Goal: Find specific page/section: Find specific page/section

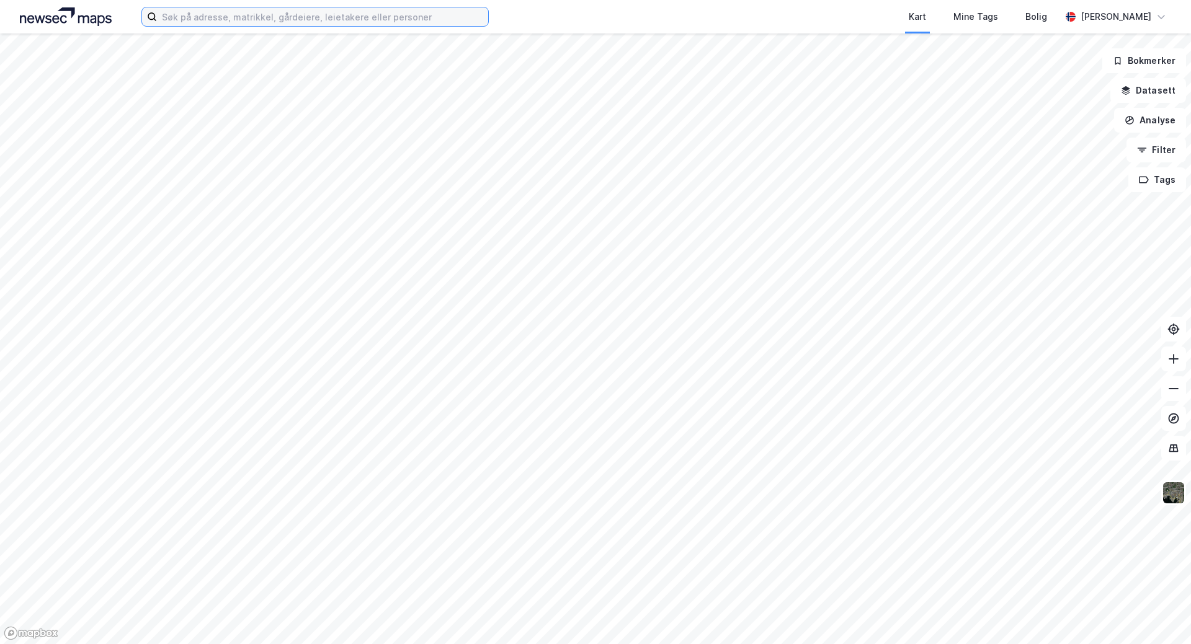
click at [205, 19] on input at bounding box center [322, 16] width 331 height 19
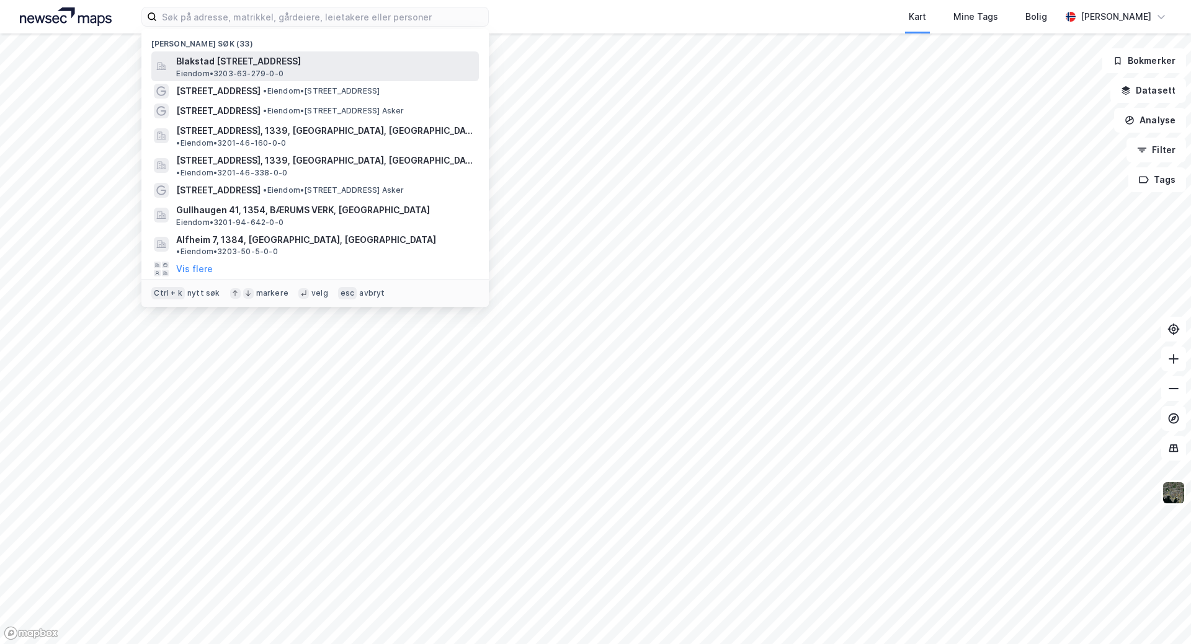
click at [218, 61] on span "Blakstad [STREET_ADDRESS]" at bounding box center [325, 61] width 298 height 15
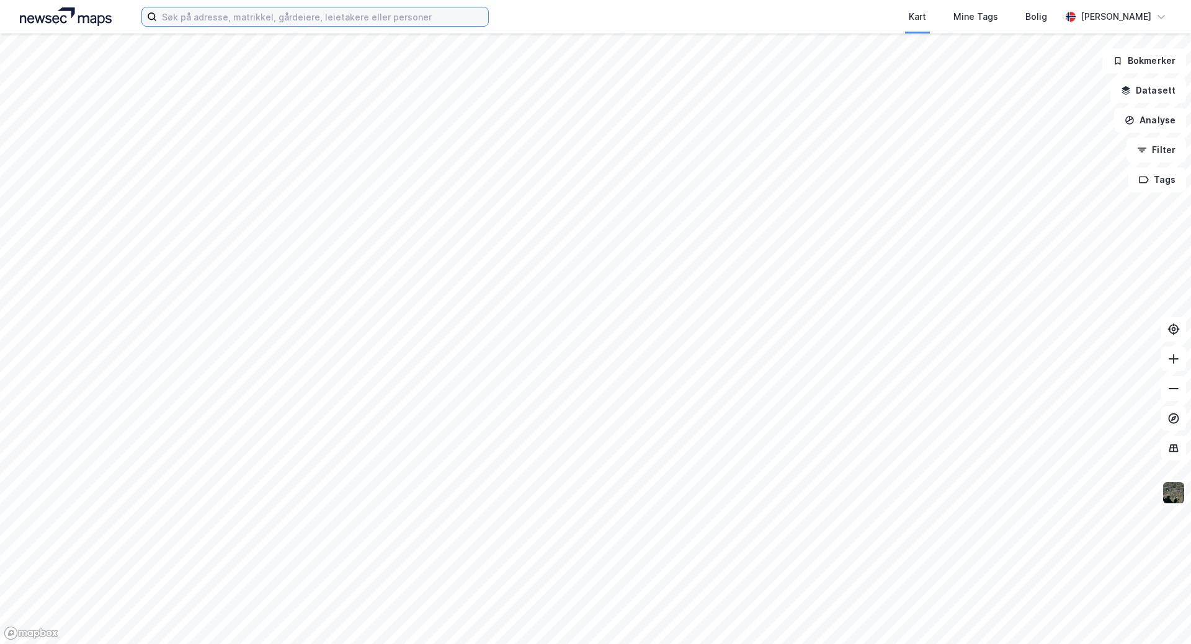
click at [234, 21] on input at bounding box center [322, 16] width 331 height 19
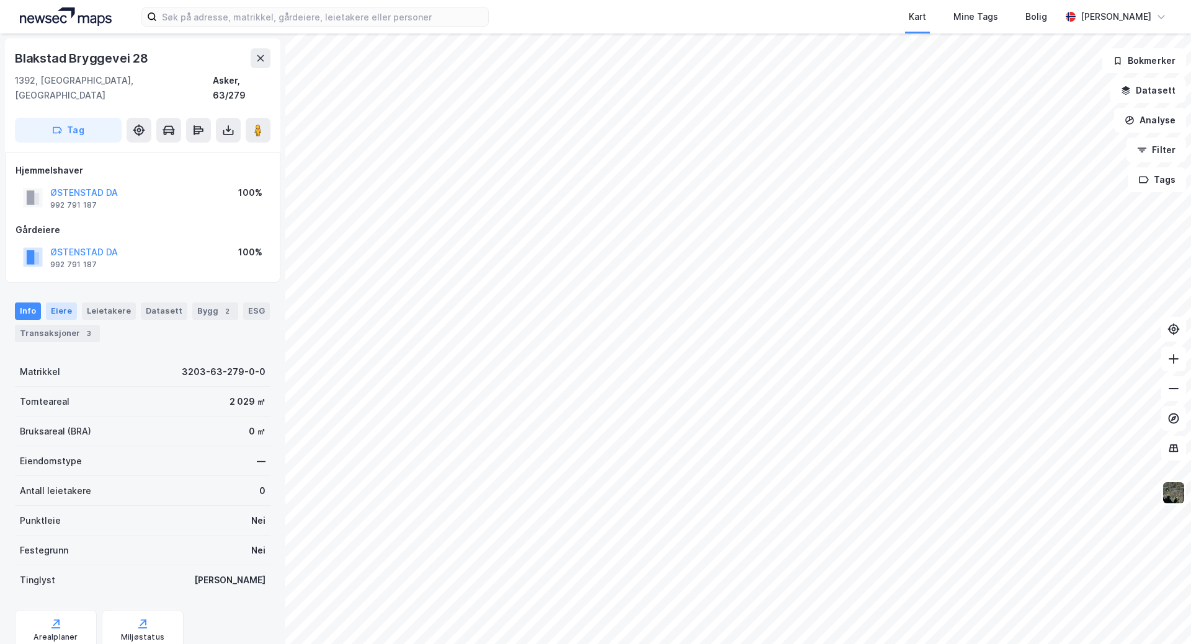
click at [58, 303] on div "Eiere" at bounding box center [61, 311] width 31 height 17
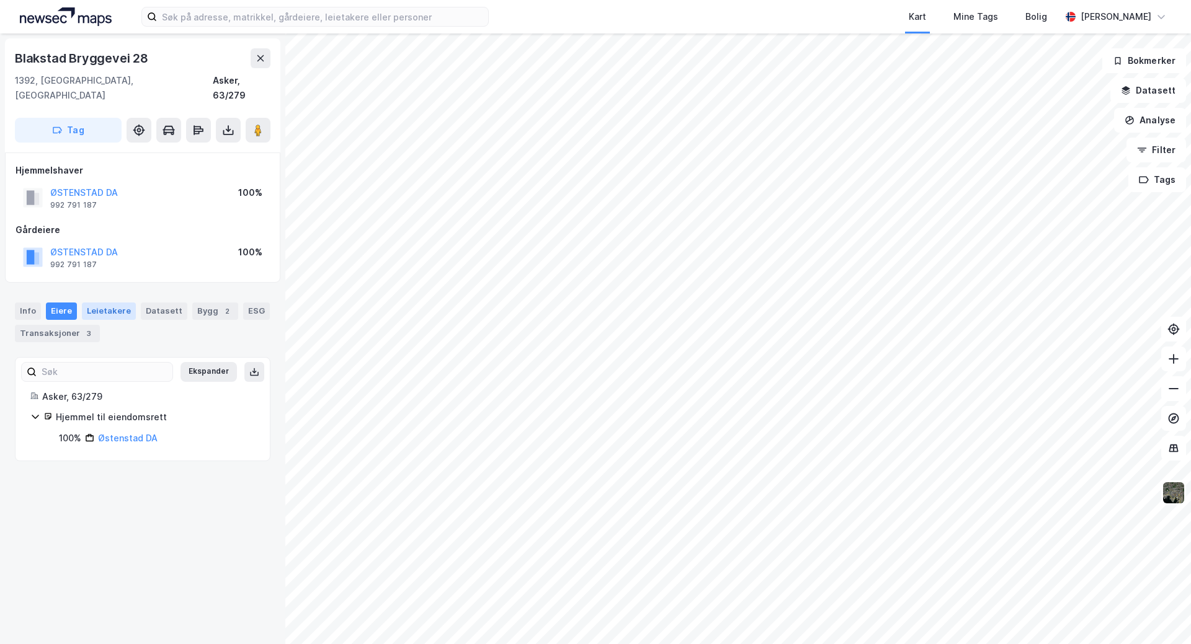
click at [96, 303] on div "Leietakere" at bounding box center [109, 311] width 54 height 17
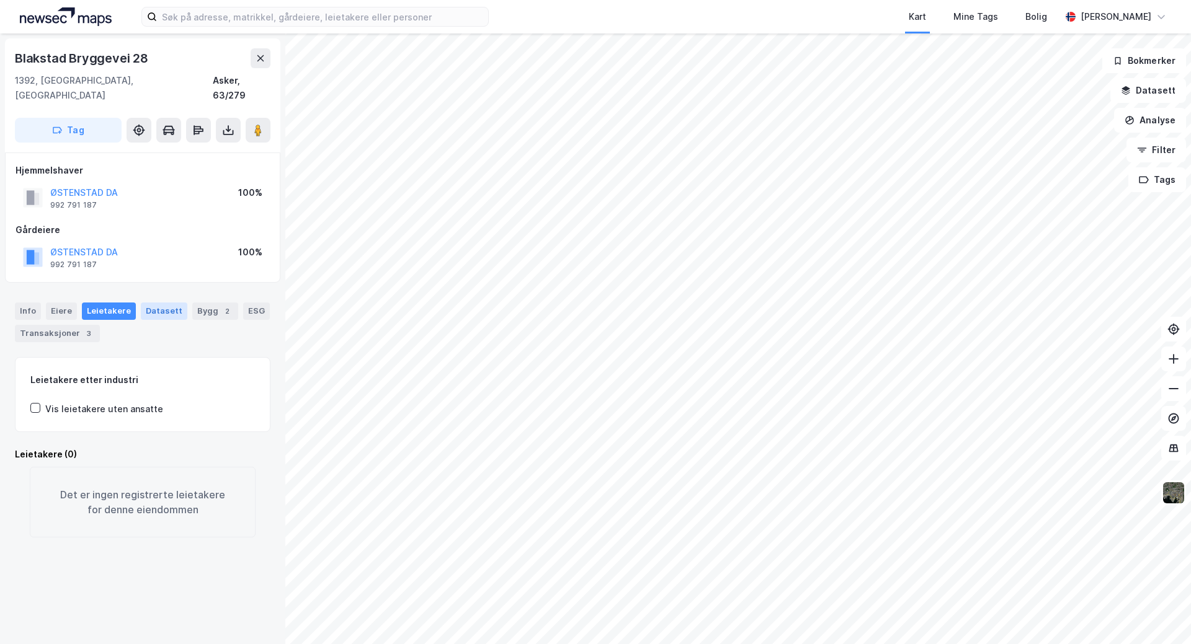
click at [148, 303] on div "Datasett" at bounding box center [164, 311] width 47 height 17
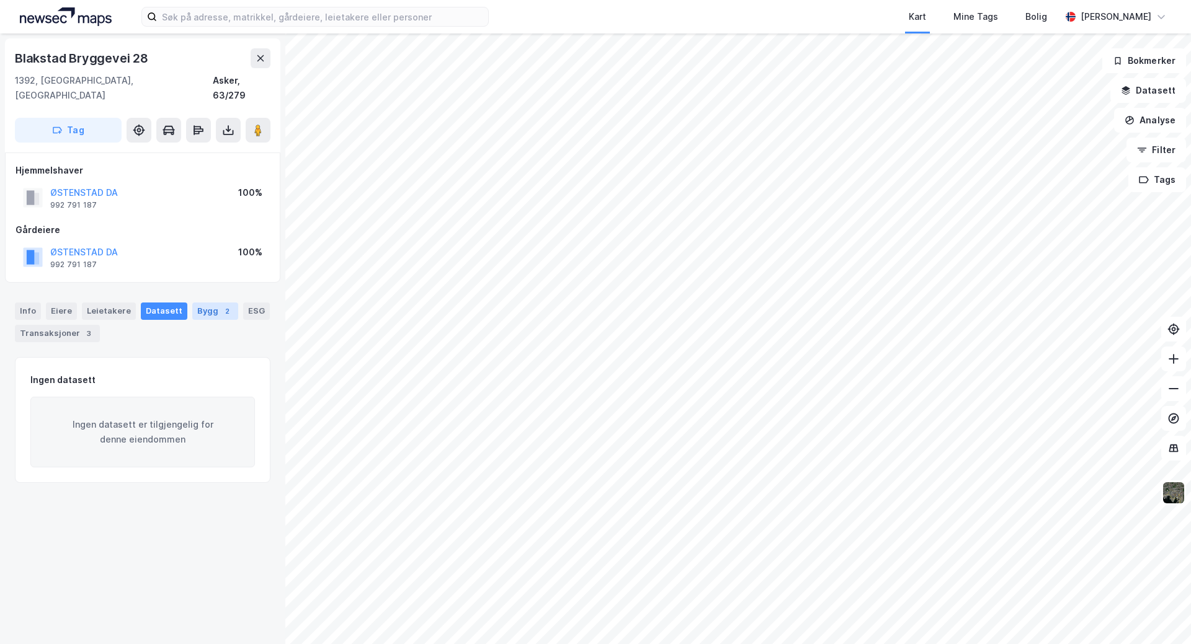
click at [195, 303] on div "Bygg 2" at bounding box center [215, 311] width 46 height 17
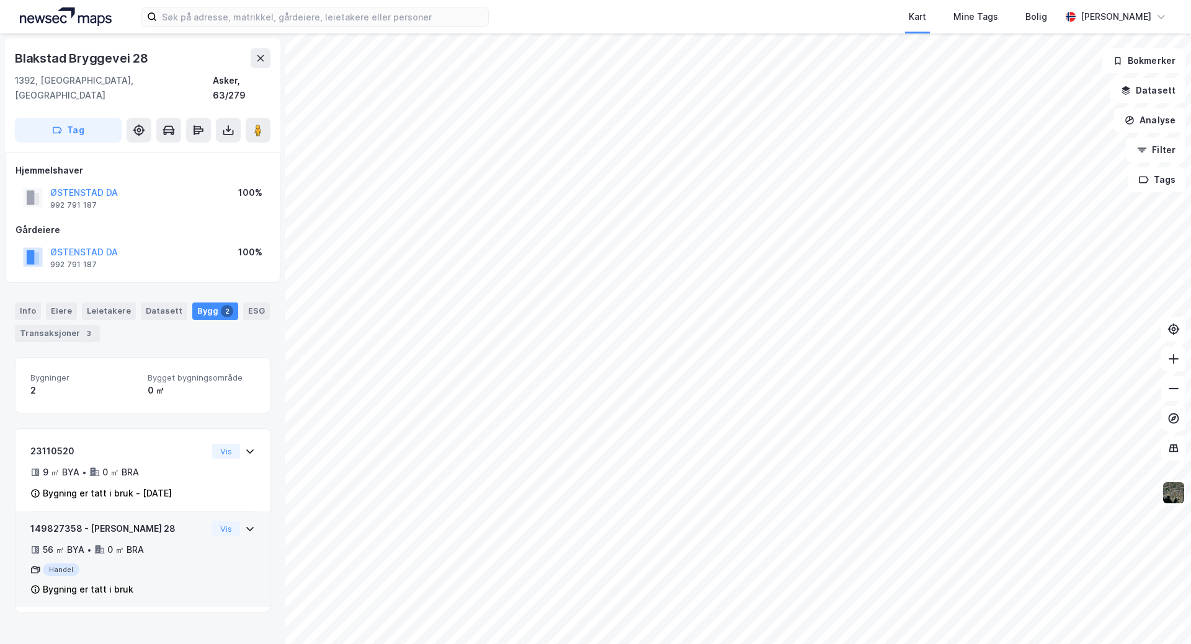
click at [79, 522] on div "149827358 - [PERSON_NAME] 28" at bounding box center [118, 529] width 177 height 15
click at [218, 522] on button "Vis" at bounding box center [226, 529] width 28 height 15
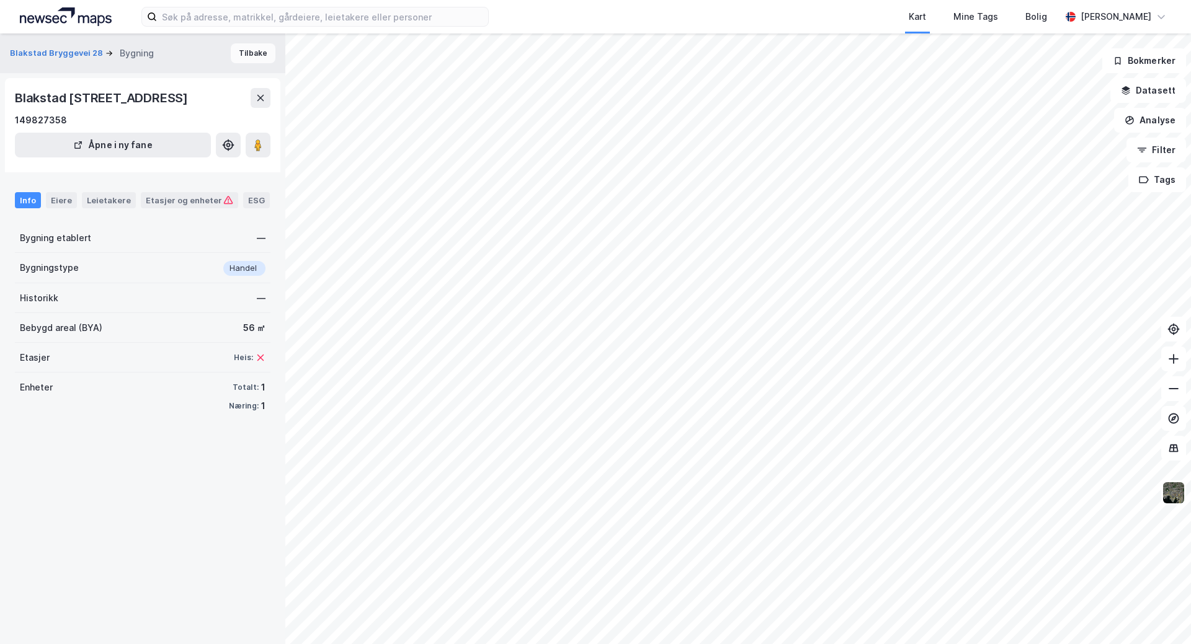
click at [246, 53] on button "Tilbake" at bounding box center [253, 53] width 45 height 20
